Goal: Task Accomplishment & Management: Use online tool/utility

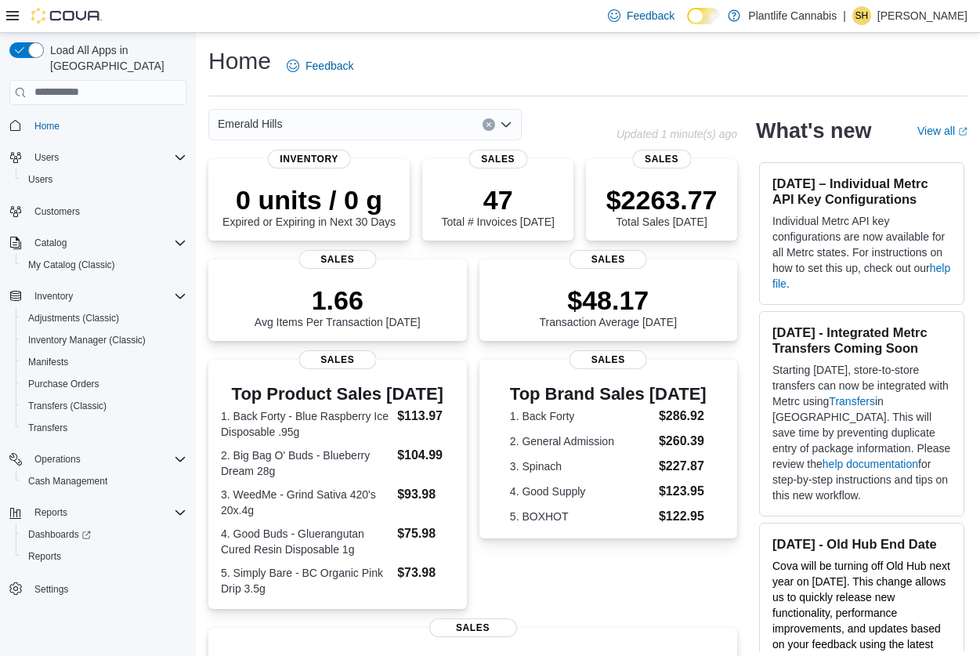
click at [593, 82] on div "Home Feedback" at bounding box center [587, 65] width 759 height 41
click at [64, 331] on span "Inventory Manager (Classic)" at bounding box center [87, 340] width 118 height 19
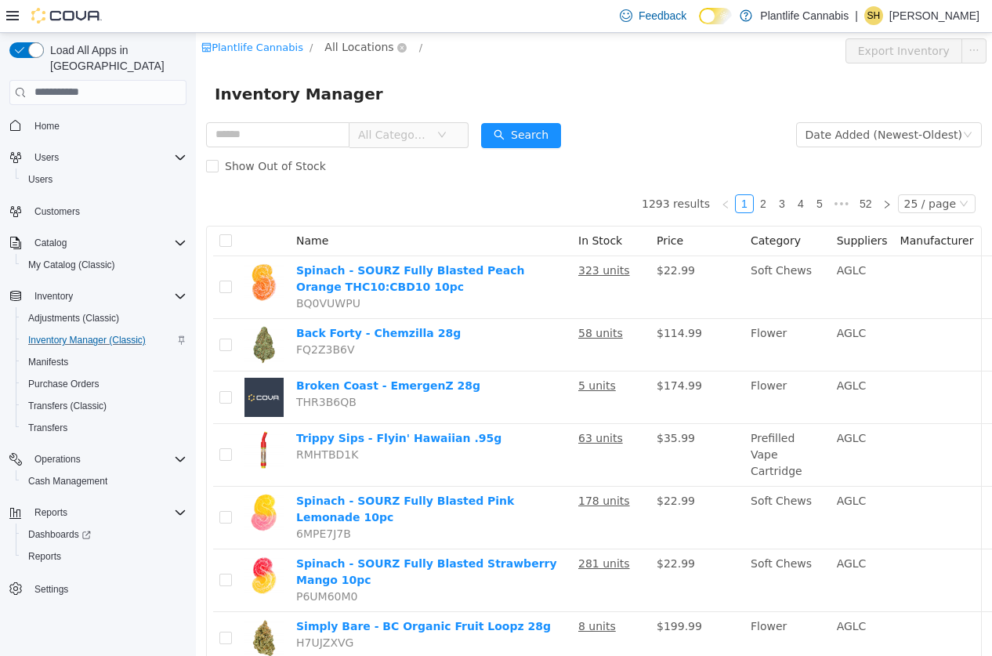
click at [336, 50] on span "All Locations" at bounding box center [358, 46] width 69 height 17
type input "**"
click at [396, 148] on span "Emerald Hills" at bounding box center [405, 158] width 80 height 21
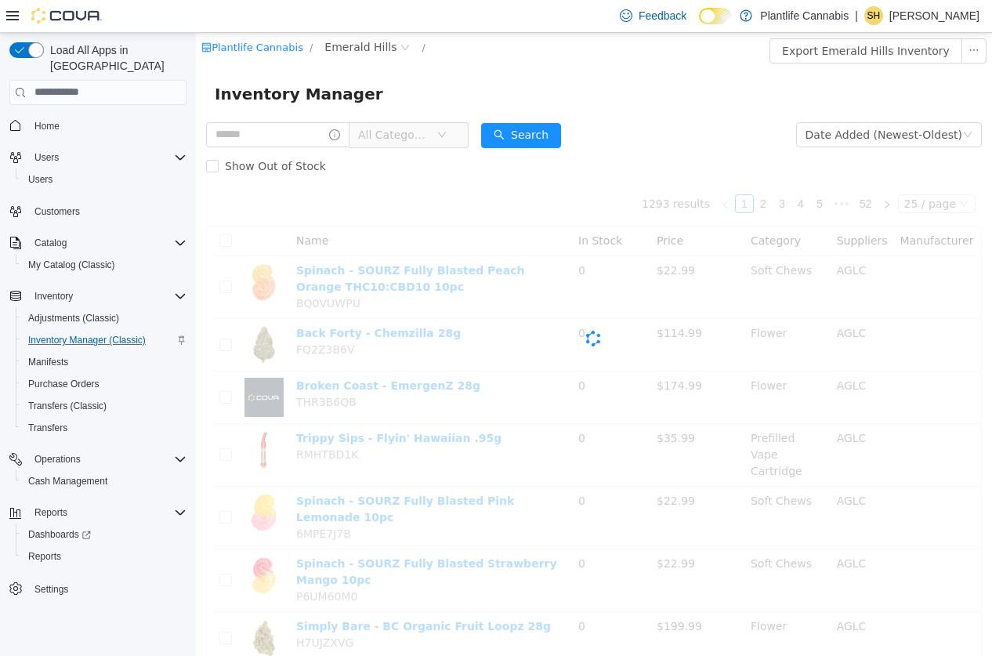
click at [624, 67] on div "Plantlife Cannabis / Emerald Hills / Export Emerald Hills Inventory" at bounding box center [594, 50] width 796 height 36
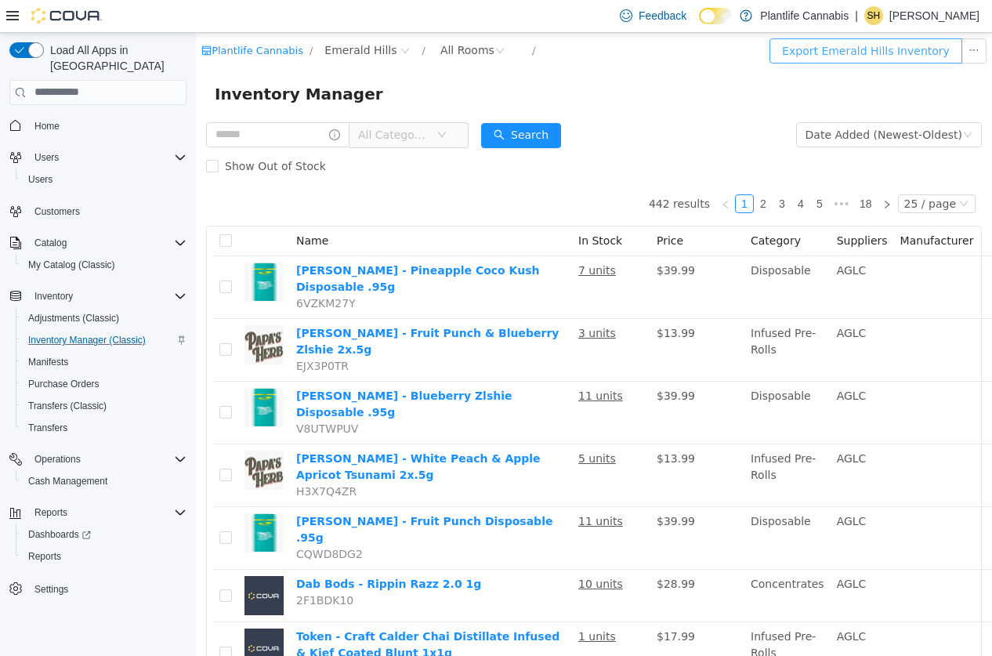
click at [851, 54] on button "Export Emerald Hills Inventory" at bounding box center [865, 50] width 193 height 25
click at [58, 118] on span "Home" at bounding box center [46, 126] width 25 height 19
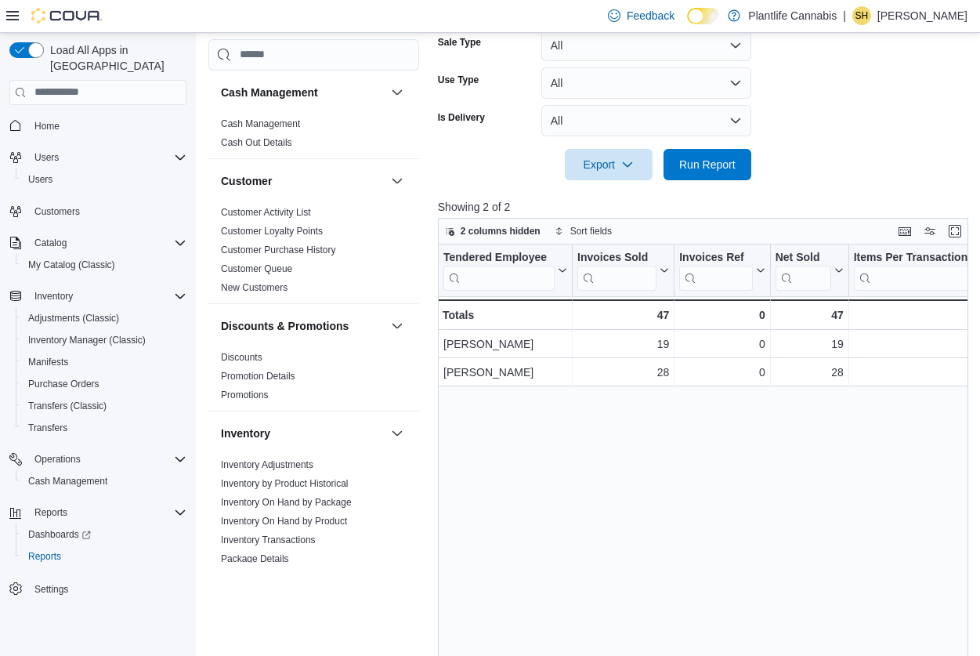
scroll to position [549, 0]
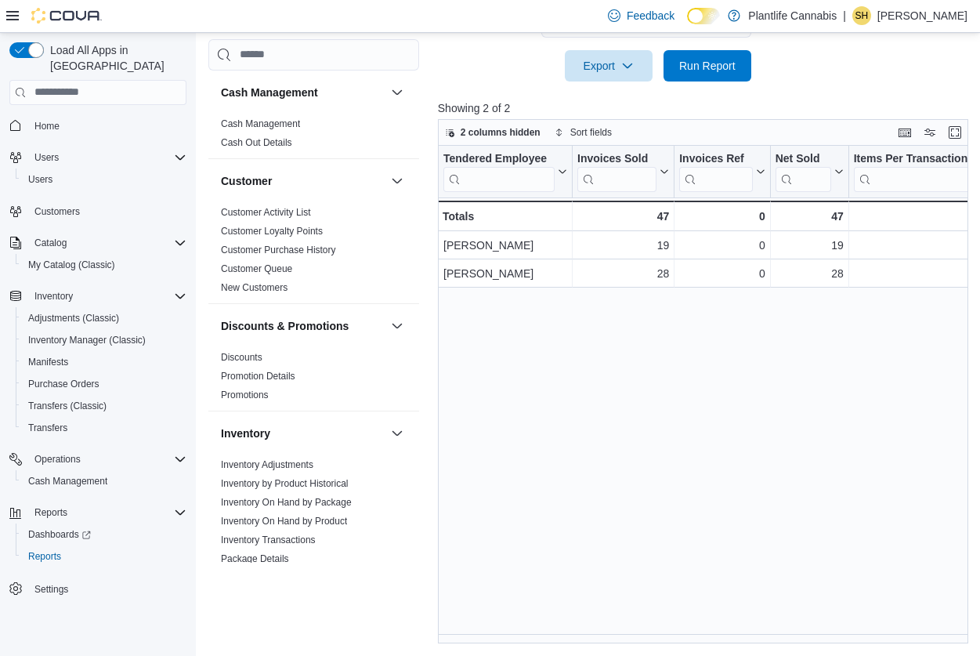
click at [454, 636] on div "Tendered Employee Click to view column header actions Invoices Sold Click to vi…" at bounding box center [706, 395] width 536 height 498
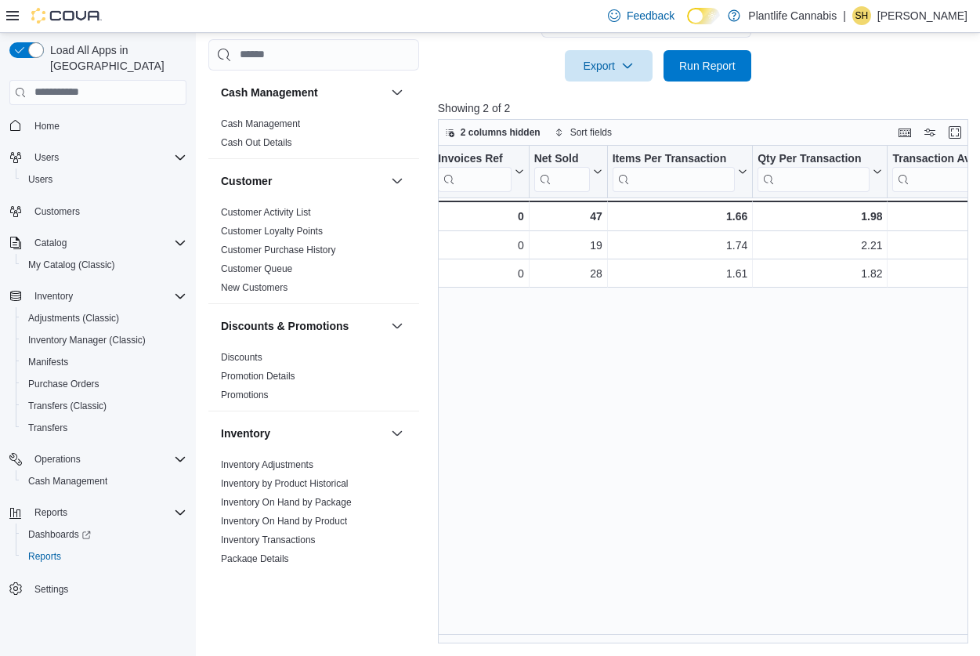
scroll to position [0, 0]
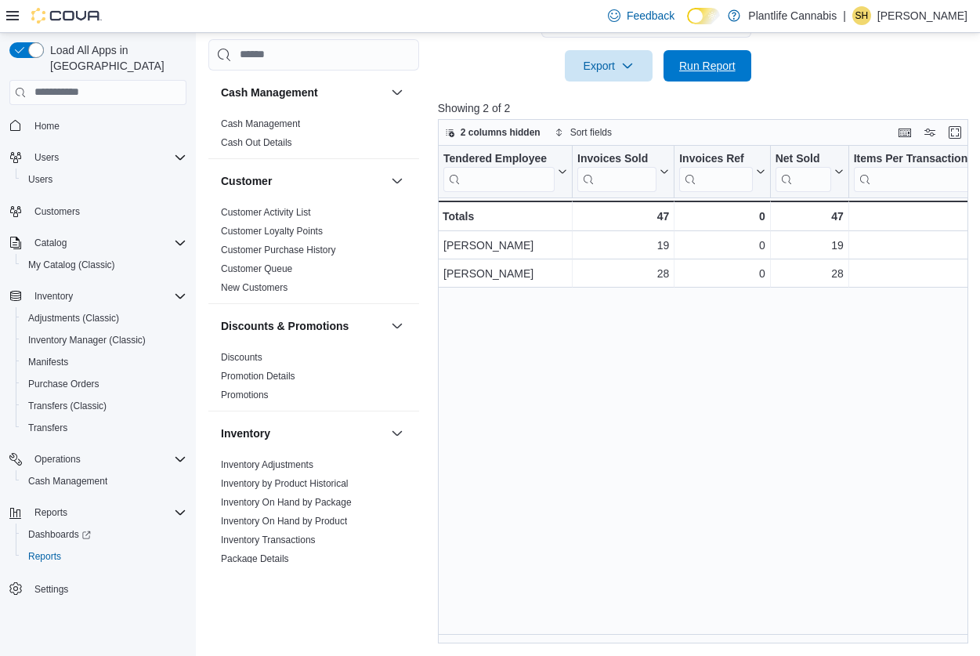
click at [712, 59] on span "Run Report" at bounding box center [707, 66] width 56 height 16
